Goal: Task Accomplishment & Management: Manage account settings

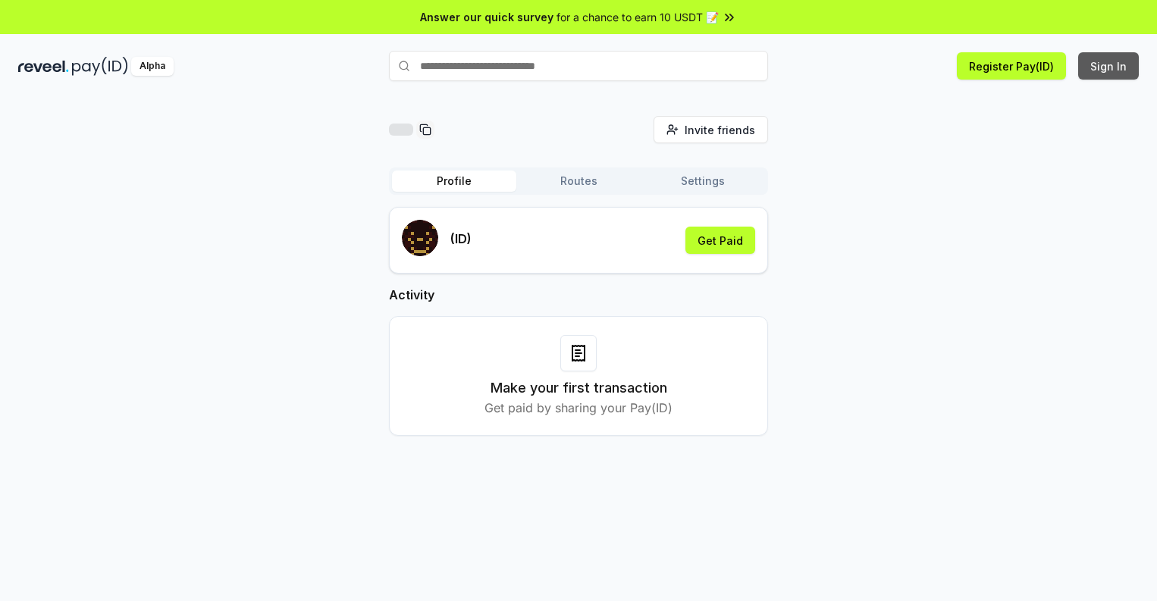
click at [1110, 66] on button "Sign In" at bounding box center [1108, 65] width 61 height 27
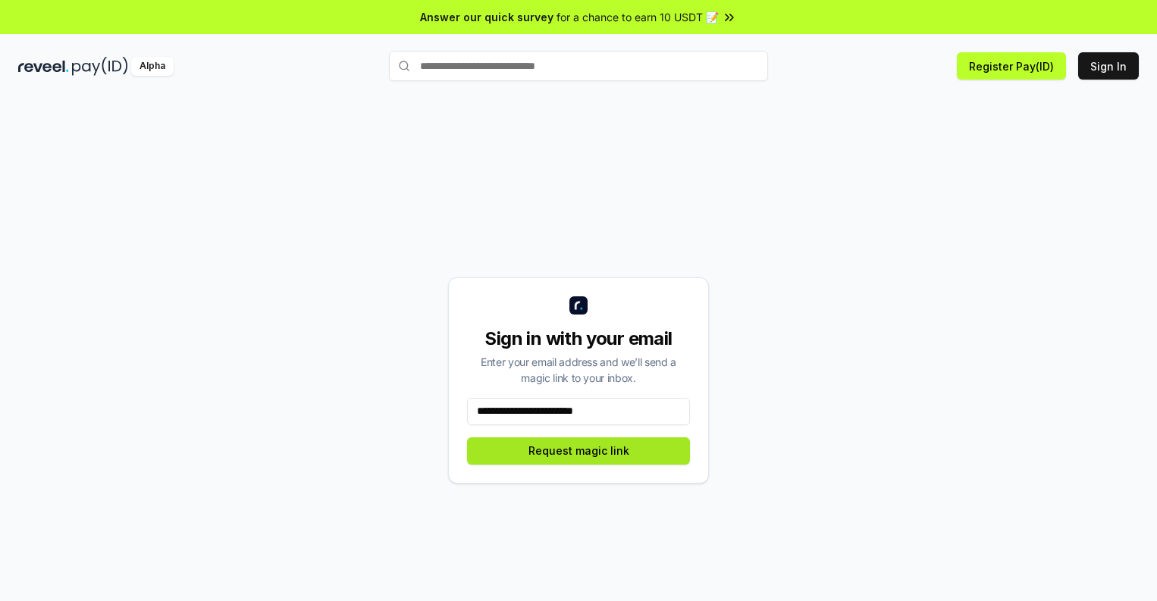
type input "**********"
click at [579, 450] on button "Request magic link" at bounding box center [578, 451] width 223 height 27
